Goal: Information Seeking & Learning: Learn about a topic

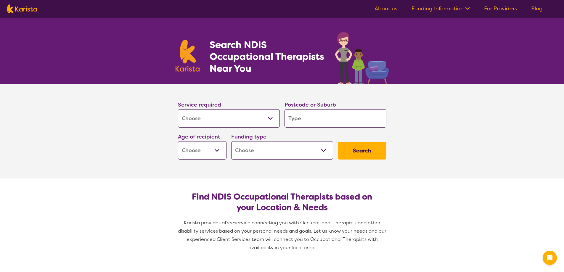
select select "[MEDICAL_DATA]"
click at [243, 114] on select "Allied Health Assistant Assessment ([MEDICAL_DATA] or [MEDICAL_DATA]) Behaviour…" at bounding box center [229, 118] width 102 height 18
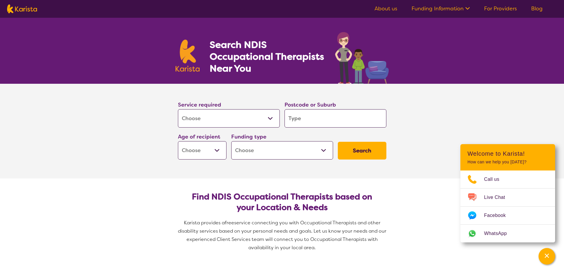
click at [217, 123] on select "Allied Health Assistant Assessment ([MEDICAL_DATA] or [MEDICAL_DATA]) Behaviour…" at bounding box center [229, 118] width 102 height 18
click at [178, 109] on select "Allied Health Assistant Assessment ([MEDICAL_DATA] or [MEDICAL_DATA]) Behaviour…" at bounding box center [229, 118] width 102 height 18
click at [302, 119] on input "search" at bounding box center [336, 118] width 102 height 18
type input "2"
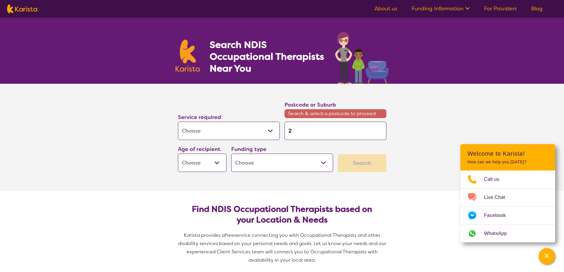
type input "25"
type input "256"
type input "2565"
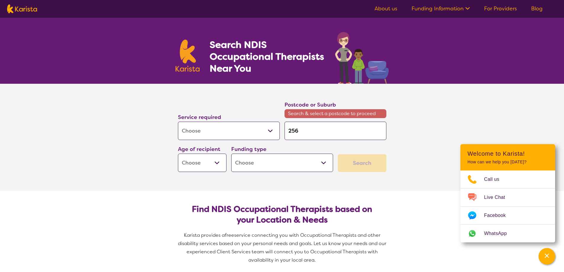
type input "2565"
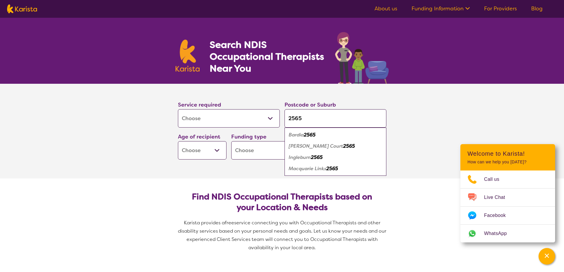
type input "2565"
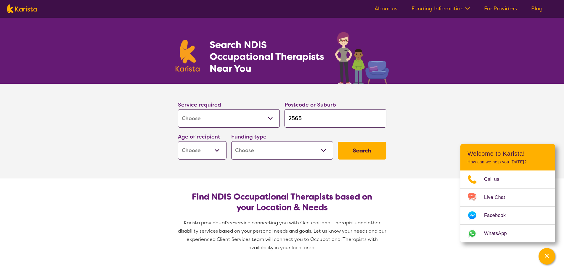
click at [182, 156] on select "Early Childhood - 0 to 9 Child - 10 to 11 Adolescent - 12 to 17 Adult - 18 to 6…" at bounding box center [202, 150] width 49 height 18
select select "EC"
click at [178, 141] on select "Early Childhood - 0 to 9 Child - 10 to 11 Adolescent - 12 to 17 Adult - 18 to 6…" at bounding box center [202, 150] width 49 height 18
select select "EC"
click at [255, 153] on select "Home Care Package (HCP) National Disability Insurance Scheme (NDIS) I don't know" at bounding box center [282, 150] width 102 height 18
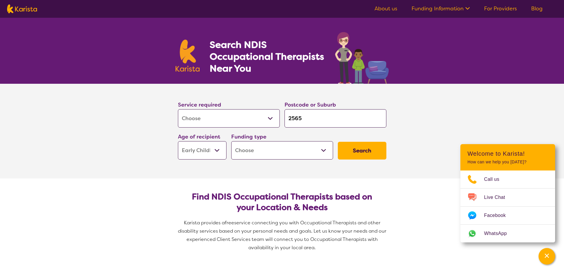
select select "i-don-t-know"
click at [231, 141] on select "Home Care Package (HCP) National Disability Insurance Scheme (NDIS) I don't know" at bounding box center [282, 150] width 102 height 18
select select "i-don-t-know"
click at [363, 153] on button "Search" at bounding box center [362, 151] width 49 height 18
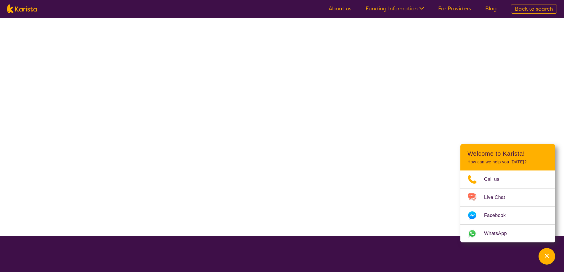
select select "[MEDICAL_DATA]"
select select "EC"
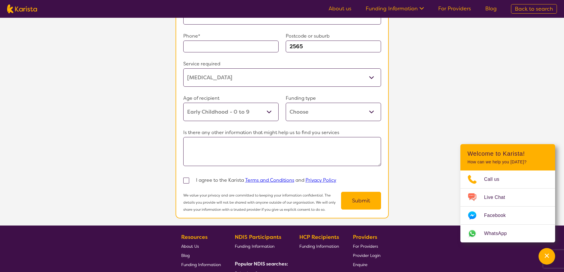
scroll to position [533, 0]
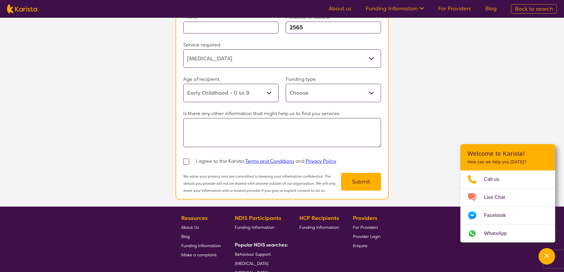
select select "[MEDICAL_DATA]"
select select "EC"
select select "i-don-t-know"
select select "[MEDICAL_DATA]"
select select "EC"
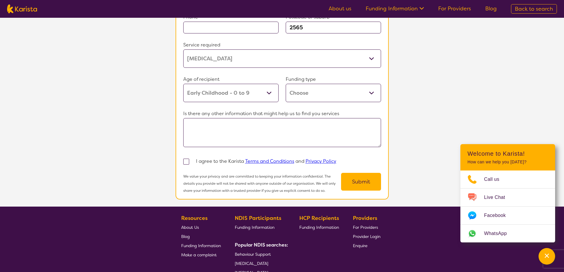
select select "i-don-t-know"
